Goal: Navigation & Orientation: Find specific page/section

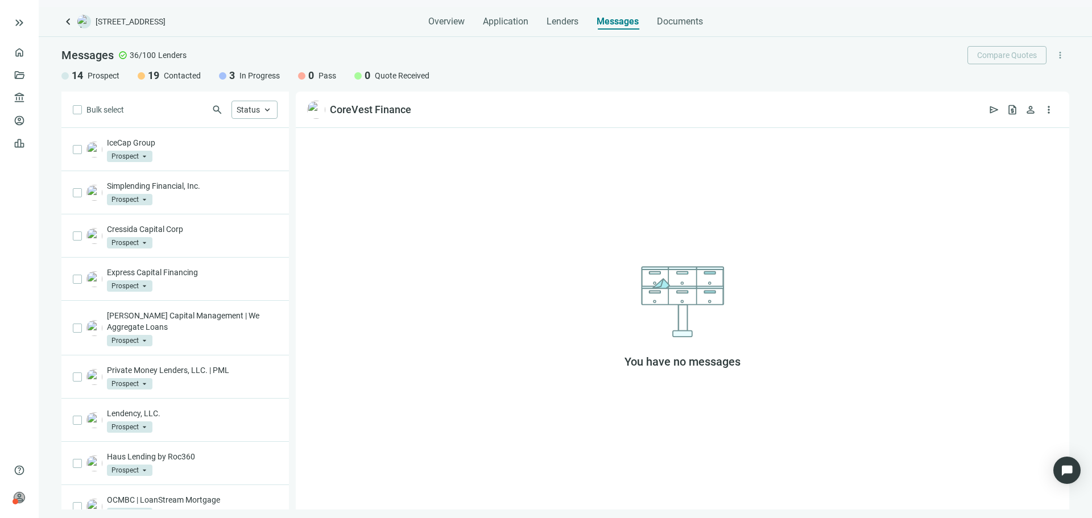
scroll to position [531, 0]
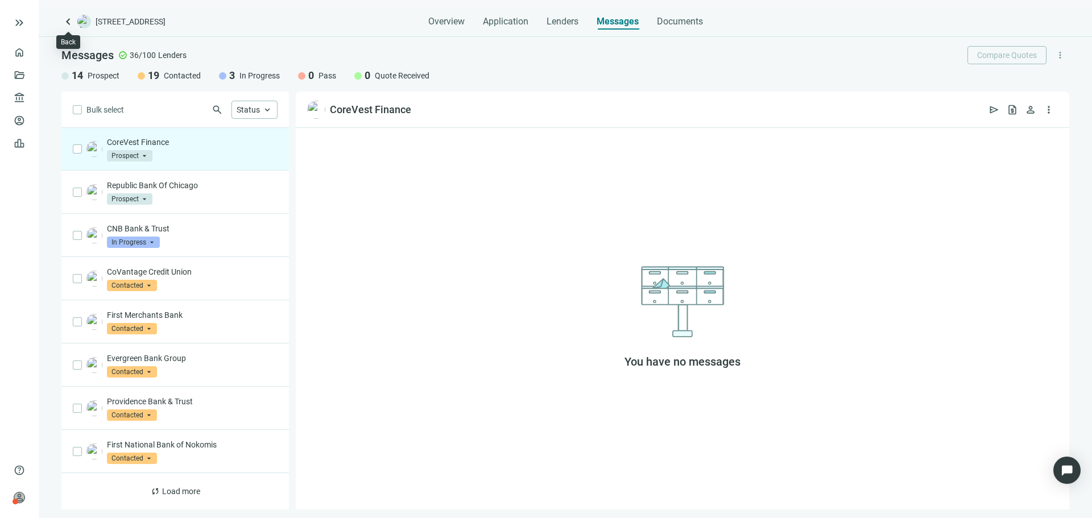
click at [71, 20] on span "keyboard_arrow_left" at bounding box center [68, 22] width 14 height 14
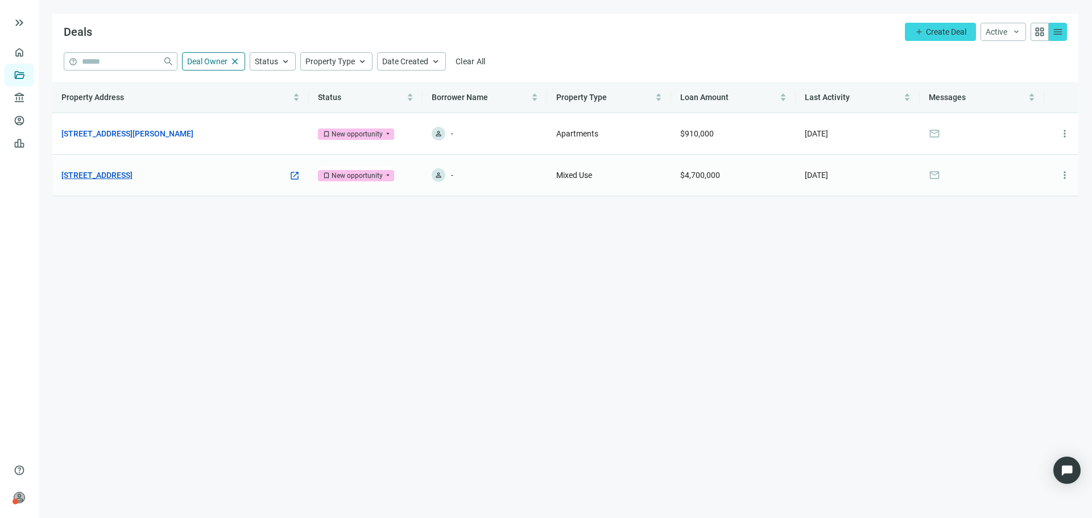
click at [126, 172] on link "[STREET_ADDRESS]" at bounding box center [96, 175] width 71 height 13
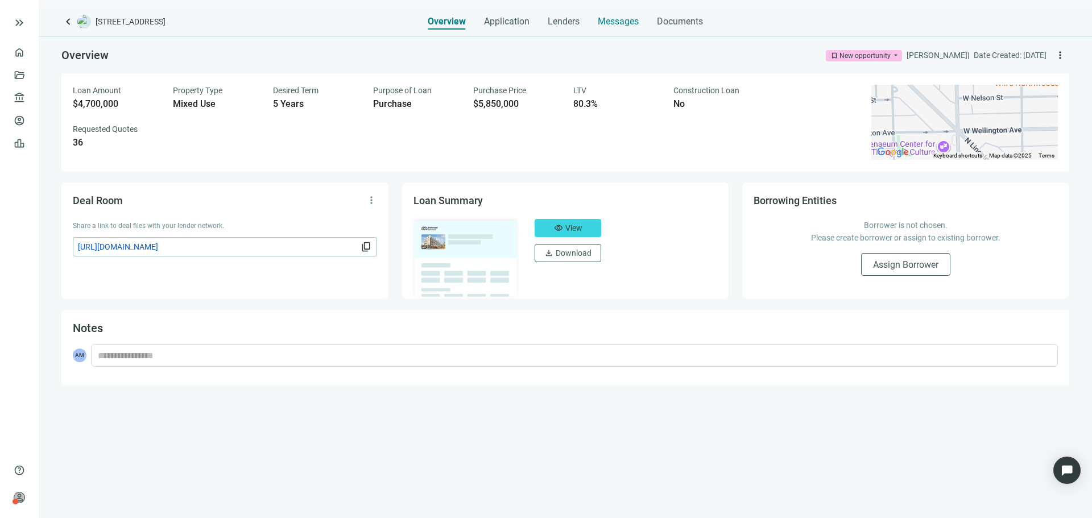
click at [627, 28] on div "Messages" at bounding box center [618, 18] width 41 height 23
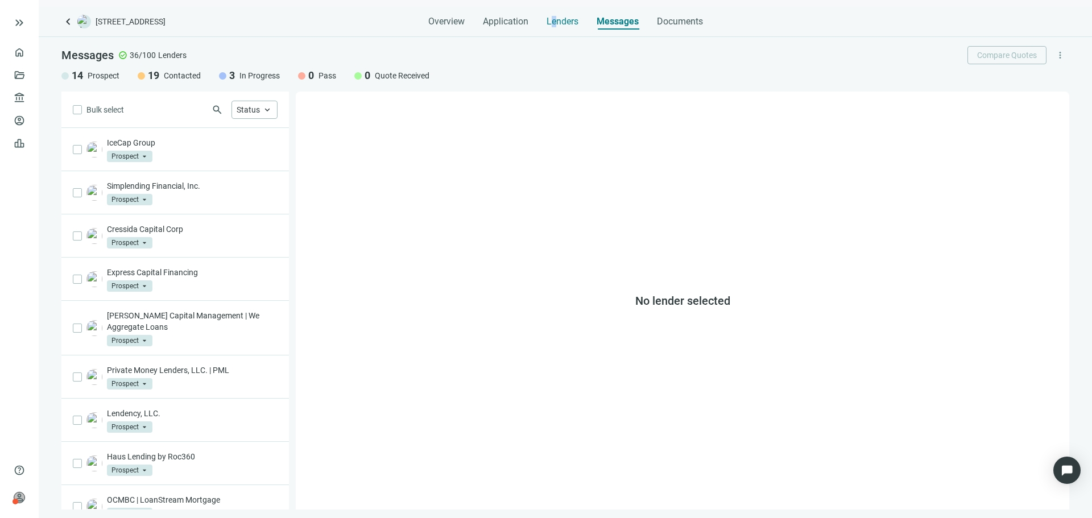
click at [554, 22] on span "Lenders" at bounding box center [562, 21] width 32 height 11
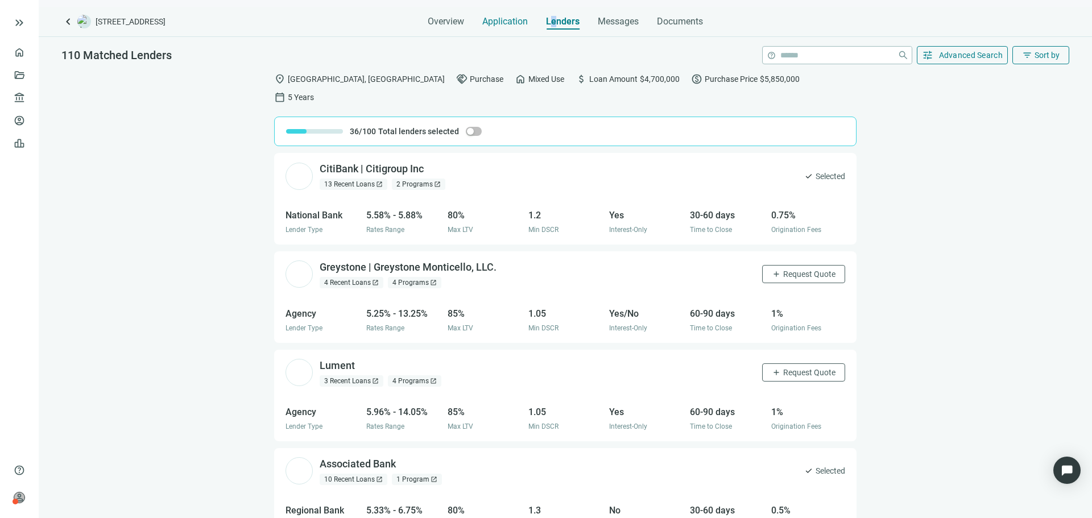
click at [486, 27] on span "Application" at bounding box center [504, 21] width 45 height 11
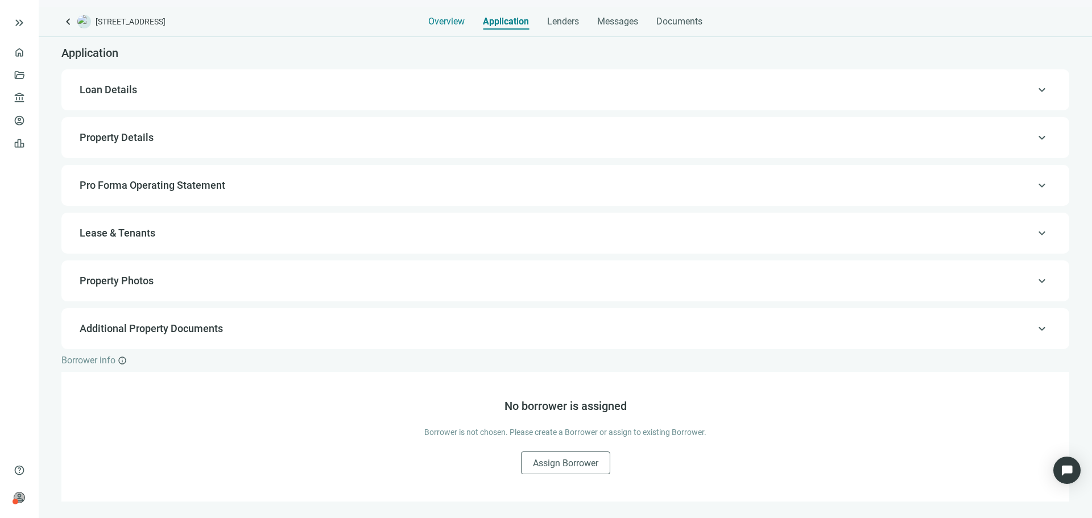
click at [455, 23] on span "Overview" at bounding box center [446, 21] width 36 height 11
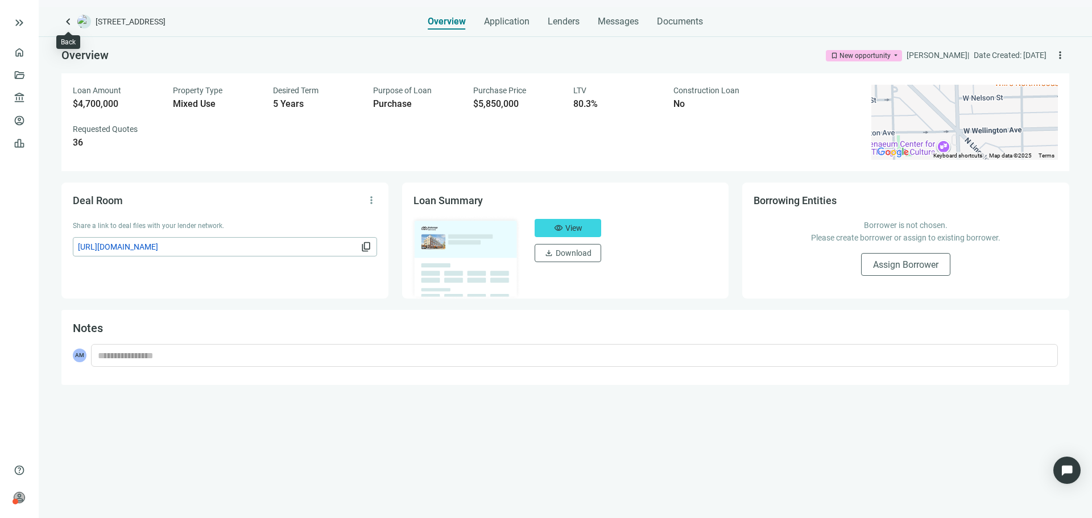
click at [72, 23] on span "keyboard_arrow_left" at bounding box center [68, 22] width 14 height 14
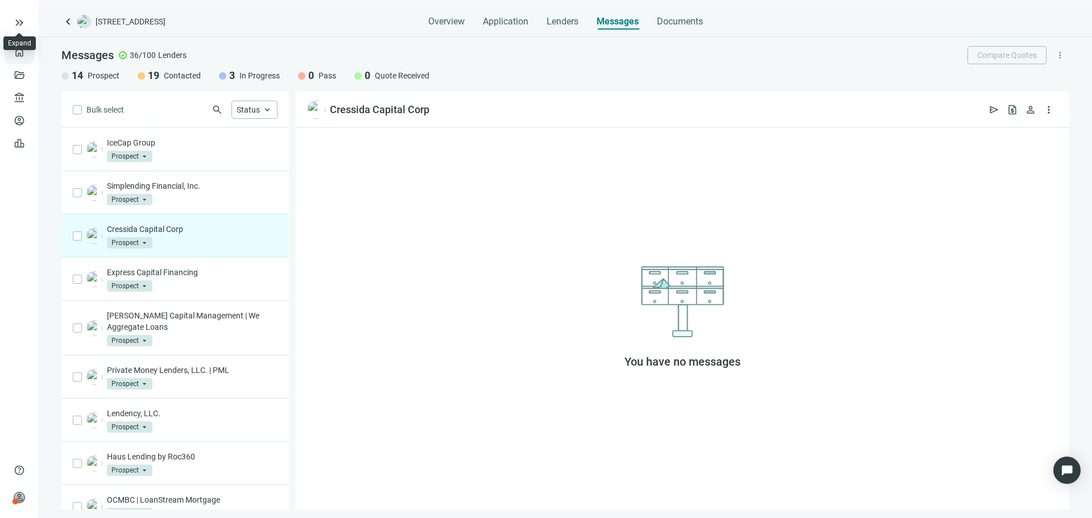
click at [28, 51] on link "Overview" at bounding box center [45, 52] width 34 height 9
